Goal: Check status: Check status

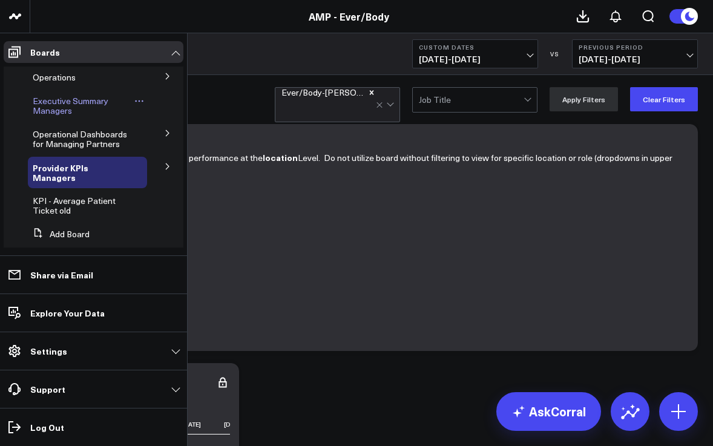
click at [47, 103] on span "Executive Summary Managers" at bounding box center [71, 105] width 76 height 21
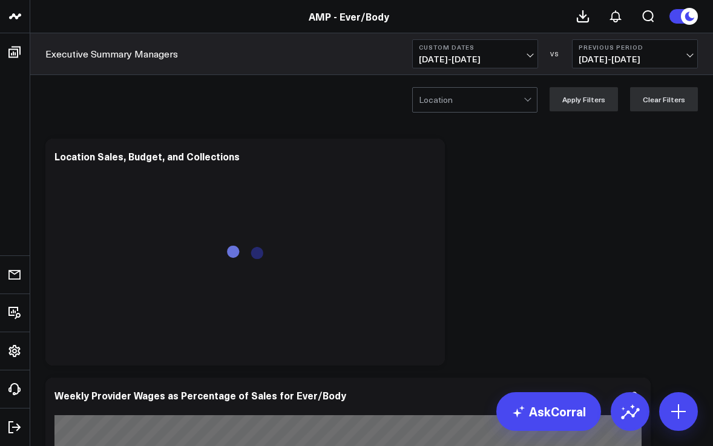
click at [528, 58] on span "[DATE] - [DATE]" at bounding box center [475, 59] width 113 height 10
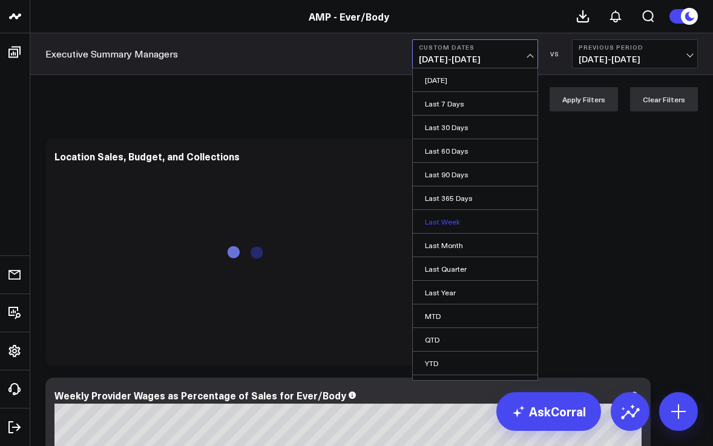
scroll to position [18, 0]
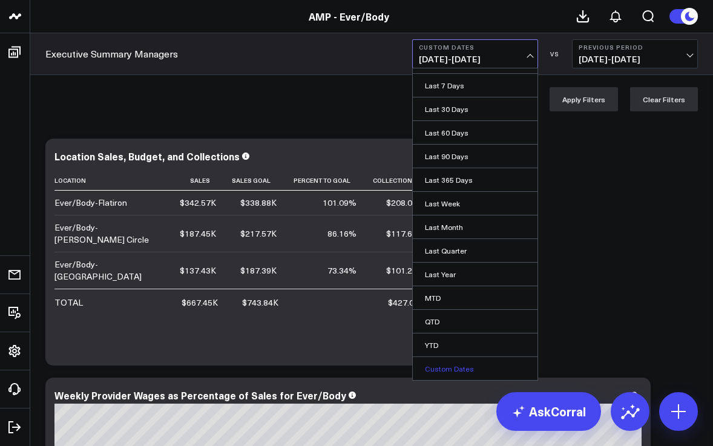
click at [450, 365] on link "Custom Dates" at bounding box center [475, 368] width 125 height 23
select select "8"
select select "2025"
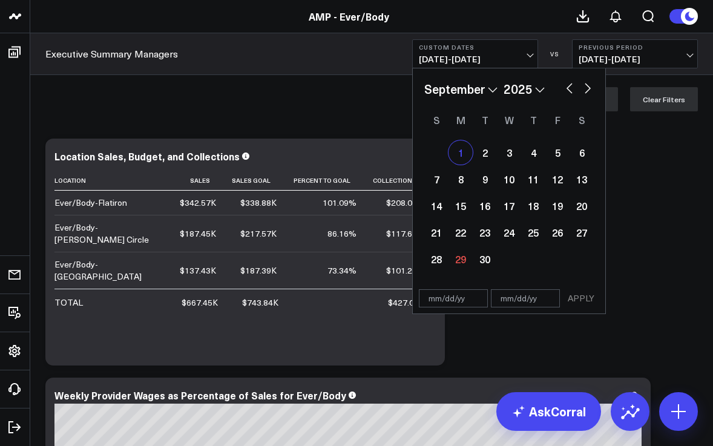
click at [470, 157] on div "1" at bounding box center [460, 152] width 24 height 24
type input "[DATE]"
select select "8"
select select "2025"
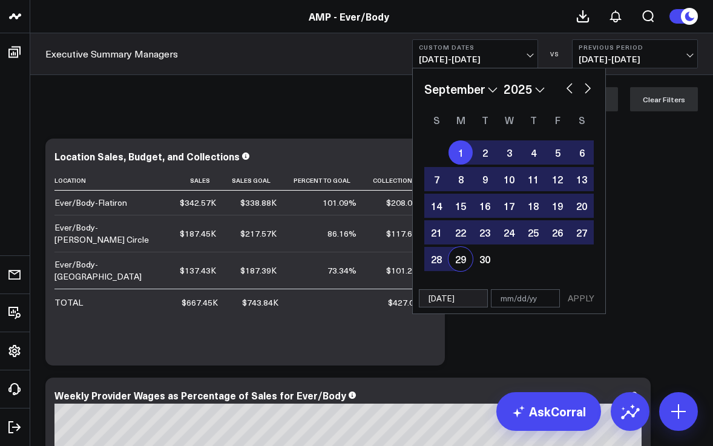
click at [458, 262] on div "29" at bounding box center [460, 259] width 24 height 24
type input "[DATE]"
select select "8"
select select "2025"
click at [582, 295] on button "APPLY" at bounding box center [581, 298] width 36 height 18
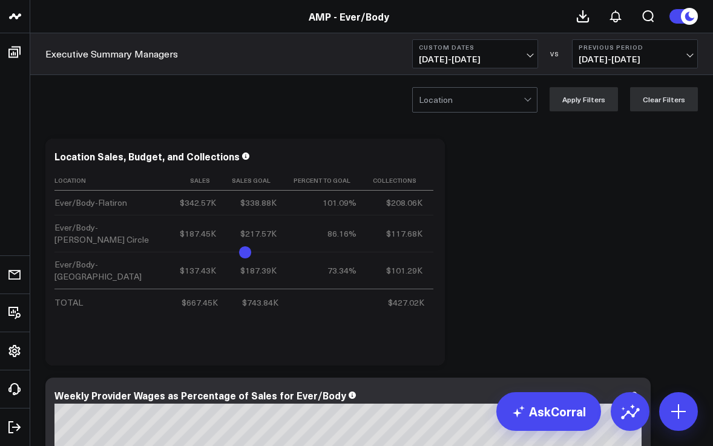
click at [533, 103] on div at bounding box center [528, 100] width 10 height 24
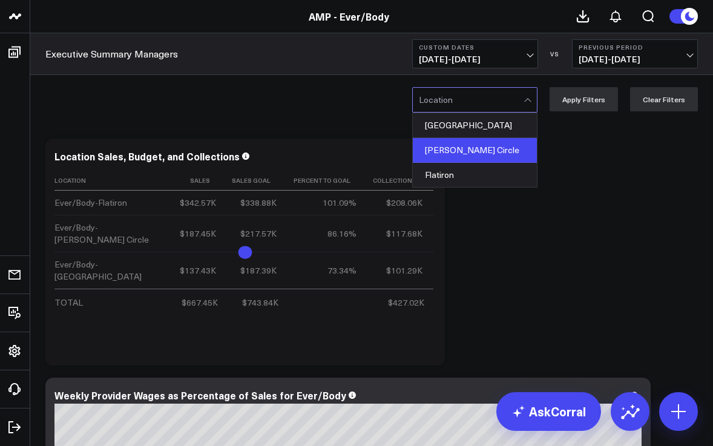
click at [502, 148] on div "[PERSON_NAME] Circle" at bounding box center [475, 150] width 124 height 25
